Goal: Information Seeking & Learning: Find specific fact

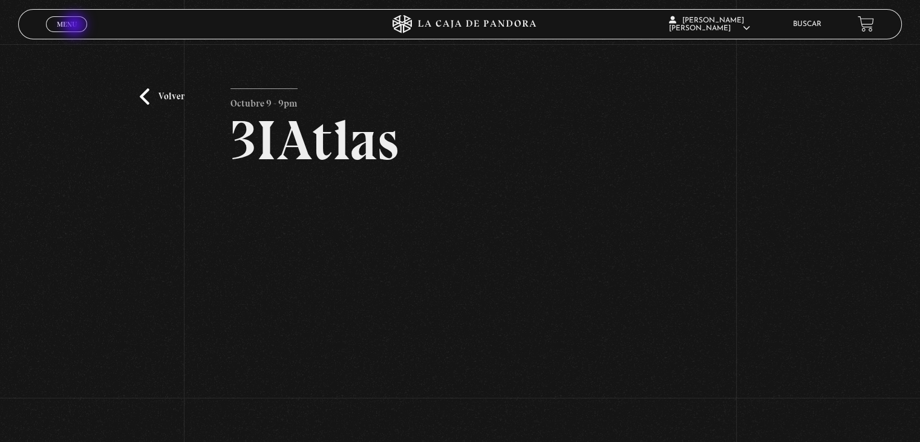
click at [76, 26] on span "Menu" at bounding box center [67, 24] width 20 height 7
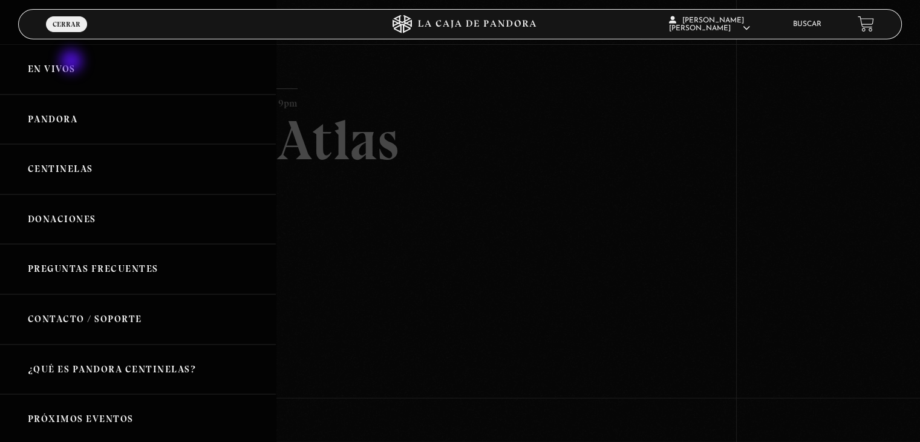
click at [73, 62] on link "En vivos" at bounding box center [138, 69] width 276 height 50
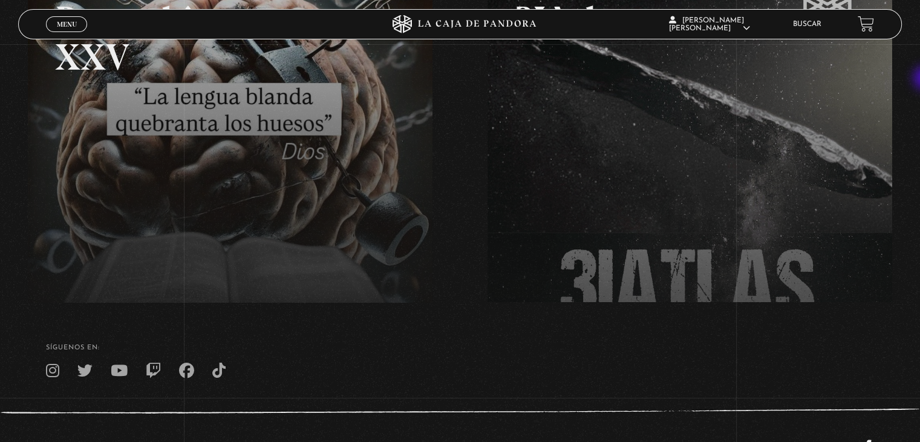
scroll to position [248, 0]
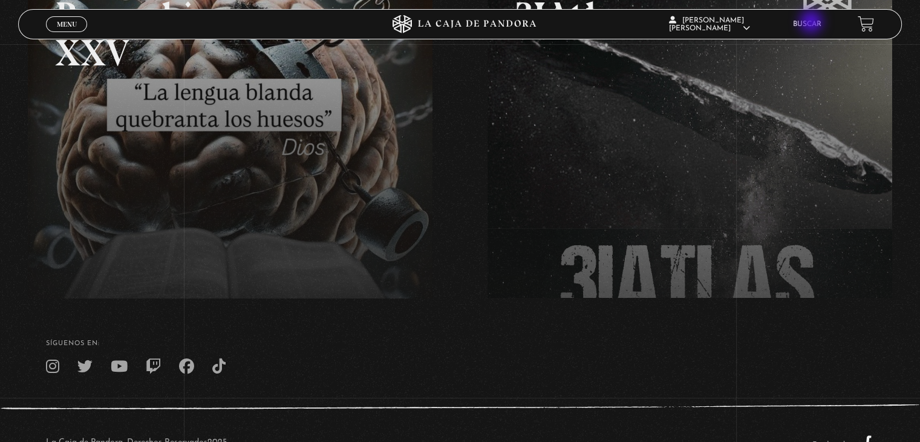
click at [812, 23] on link "Buscar" at bounding box center [807, 24] width 28 height 7
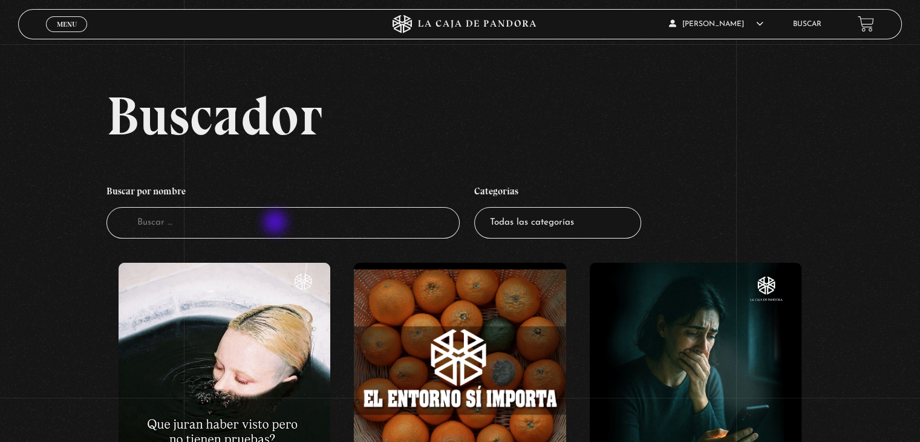
click at [276, 223] on input "Buscador" at bounding box center [282, 223] width 353 height 32
type input "EXTRA"
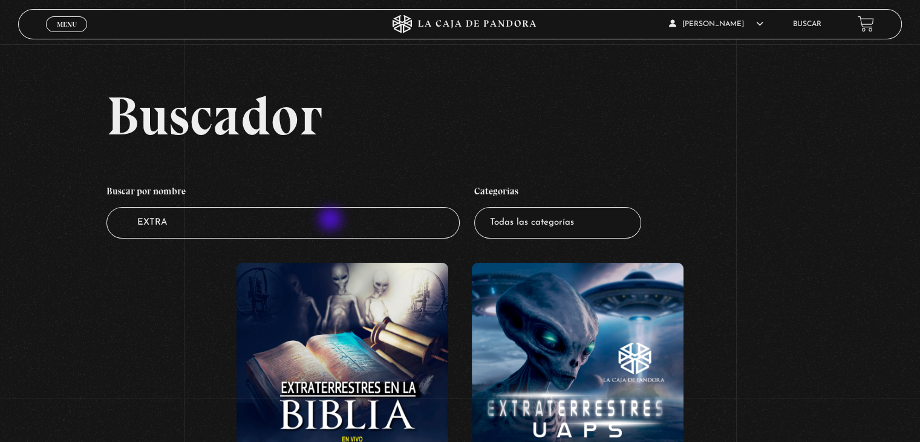
click at [331, 220] on input "EXTRA" at bounding box center [282, 223] width 353 height 32
type input "E"
type input "ROS"
click at [536, 172] on div "Buscador Buscar por nombre Buscador ROS Categorías Todas las categorías 11:11 H…" at bounding box center [460, 315] width 920 height 455
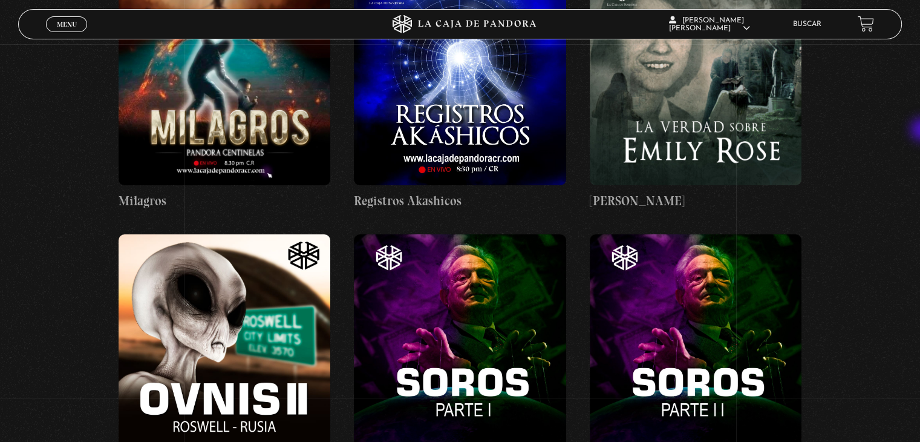
scroll to position [295, 0]
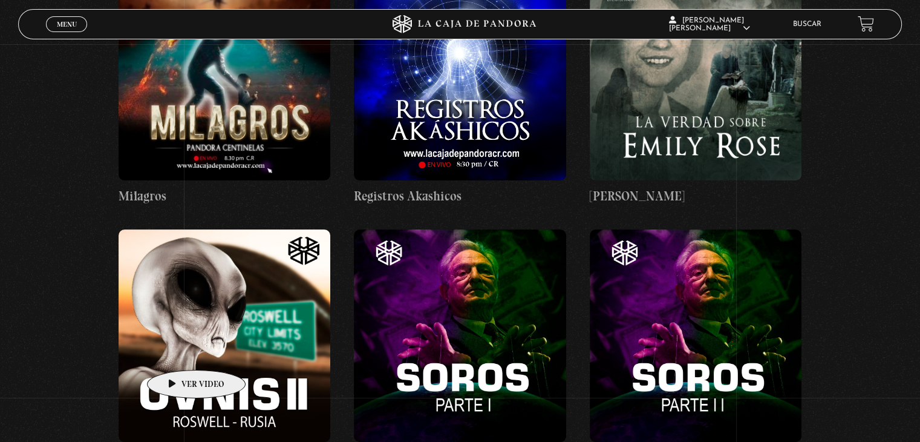
click at [177, 351] on figure at bounding box center [225, 335] width 212 height 212
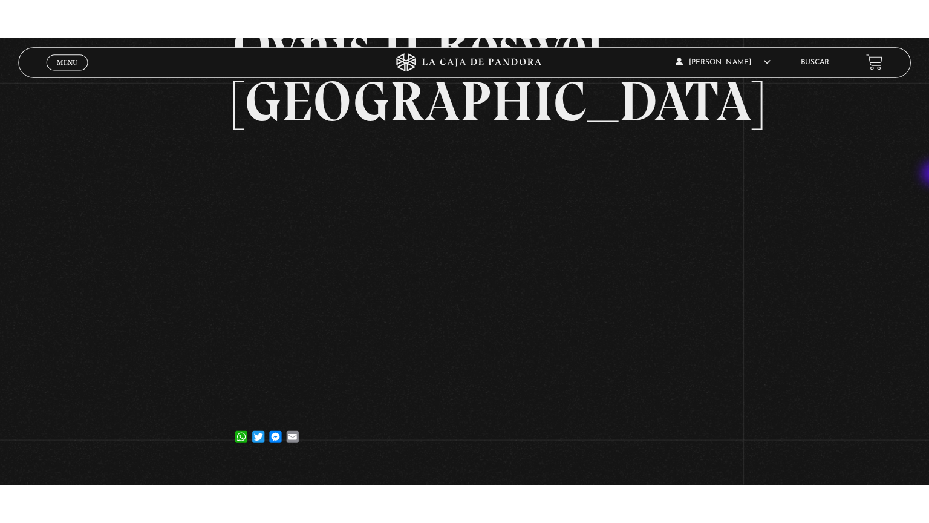
scroll to position [135, 0]
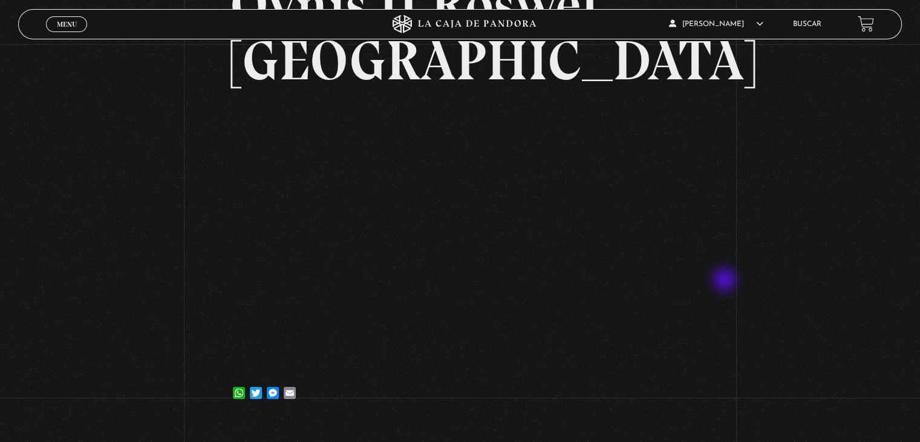
click at [726, 281] on div "Volver [DATE] Ovnis II Roswel [GEOGRAPHIC_DATA] WhatsApp Twitter Messenger Email" at bounding box center [460, 165] width 920 height 512
